Goal: Transaction & Acquisition: Purchase product/service

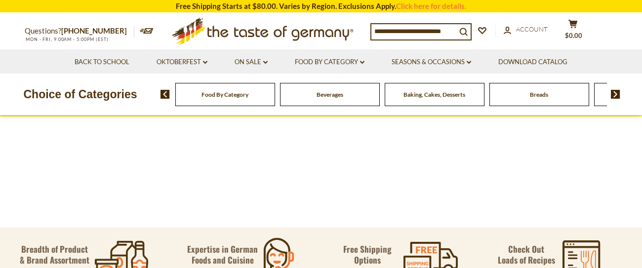
click at [275, 100] on div "Baking, Cakes, Desserts" at bounding box center [225, 94] width 100 height 23
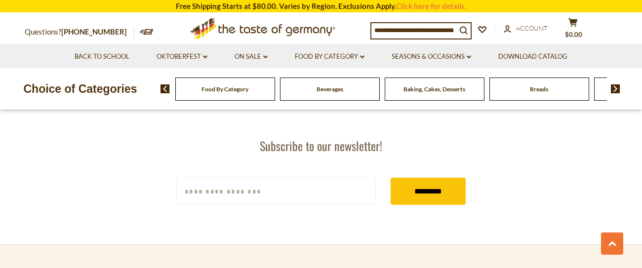
scroll to position [1717, 0]
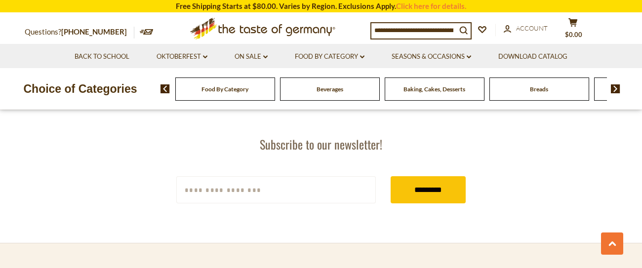
click at [421, 90] on span "Baking, Cakes, Desserts" at bounding box center [435, 88] width 62 height 7
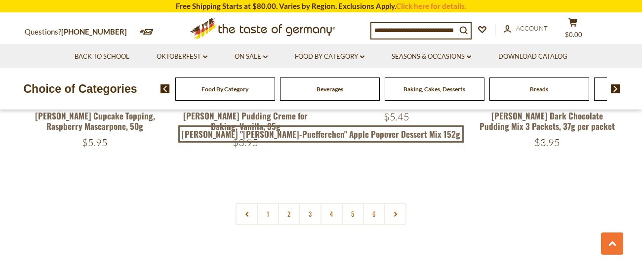
scroll to position [2375, 0]
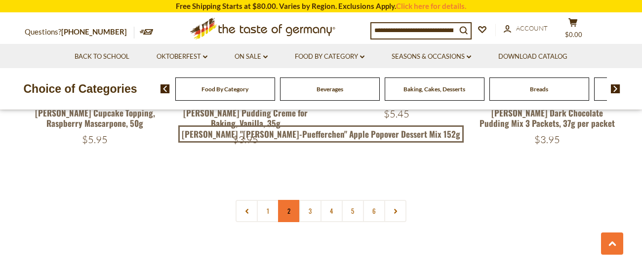
click at [285, 200] on link "2" at bounding box center [289, 211] width 22 height 22
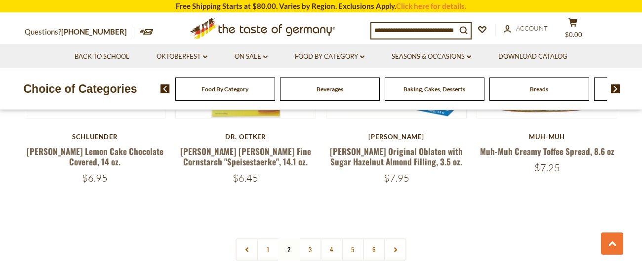
scroll to position [2344, 0]
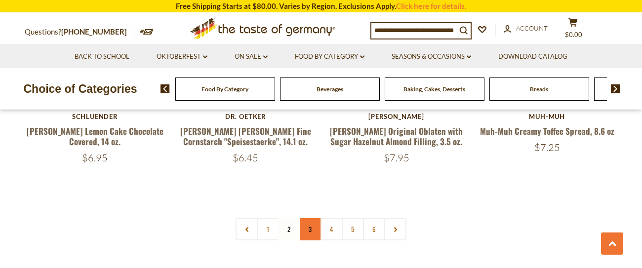
click at [310, 218] on link "3" at bounding box center [310, 229] width 22 height 22
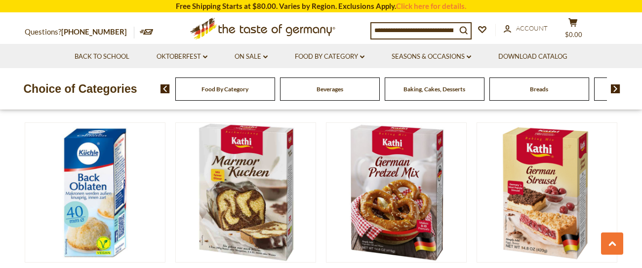
scroll to position [2191, 0]
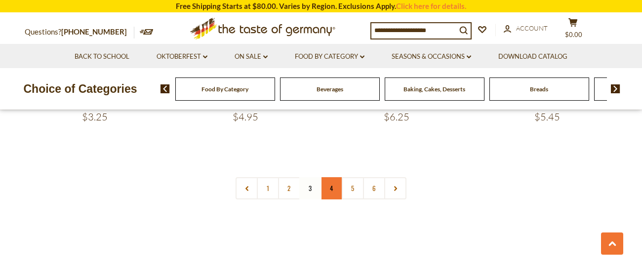
click at [330, 177] on link "4" at bounding box center [331, 188] width 22 height 22
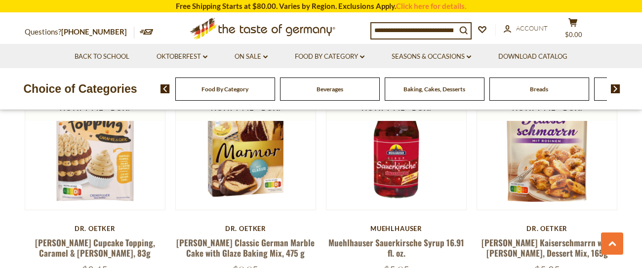
scroll to position [1282, 0]
click at [617, 87] on img at bounding box center [615, 88] width 9 height 9
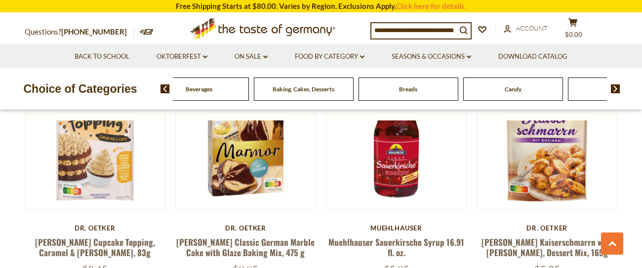
click at [617, 87] on img at bounding box center [615, 88] width 9 height 9
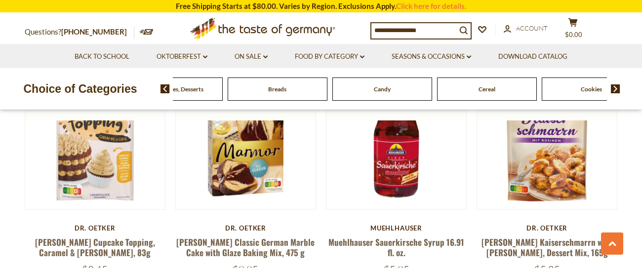
click at [385, 86] on span "Candy" at bounding box center [382, 88] width 17 height 7
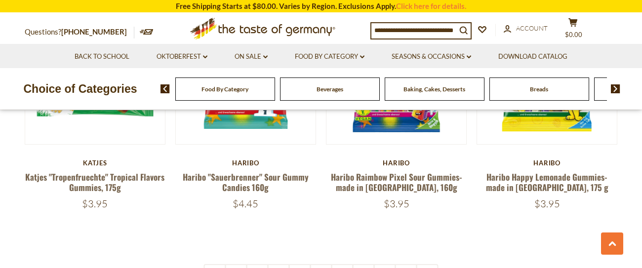
scroll to position [2404, 0]
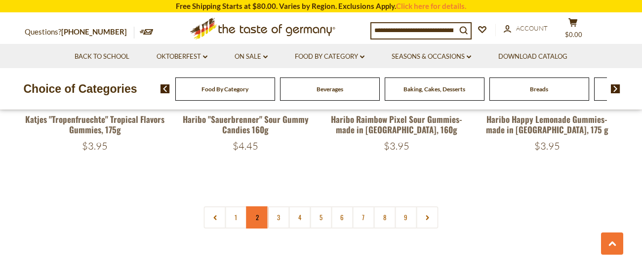
click at [253, 206] on link "2" at bounding box center [257, 217] width 22 height 22
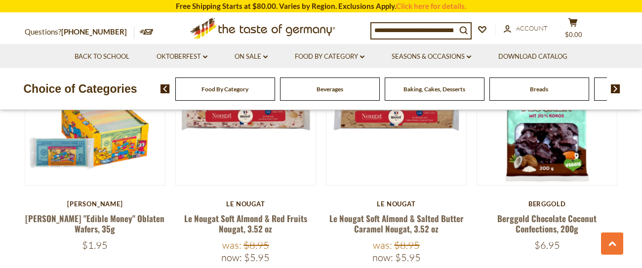
scroll to position [566, 0]
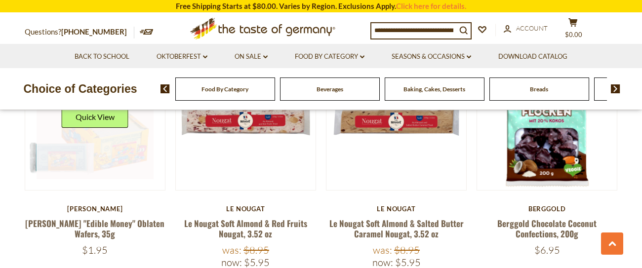
click at [104, 155] on link at bounding box center [95, 120] width 117 height 117
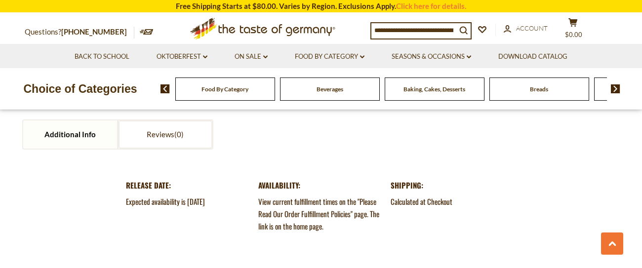
scroll to position [1016, 0]
